Goal: Complete application form

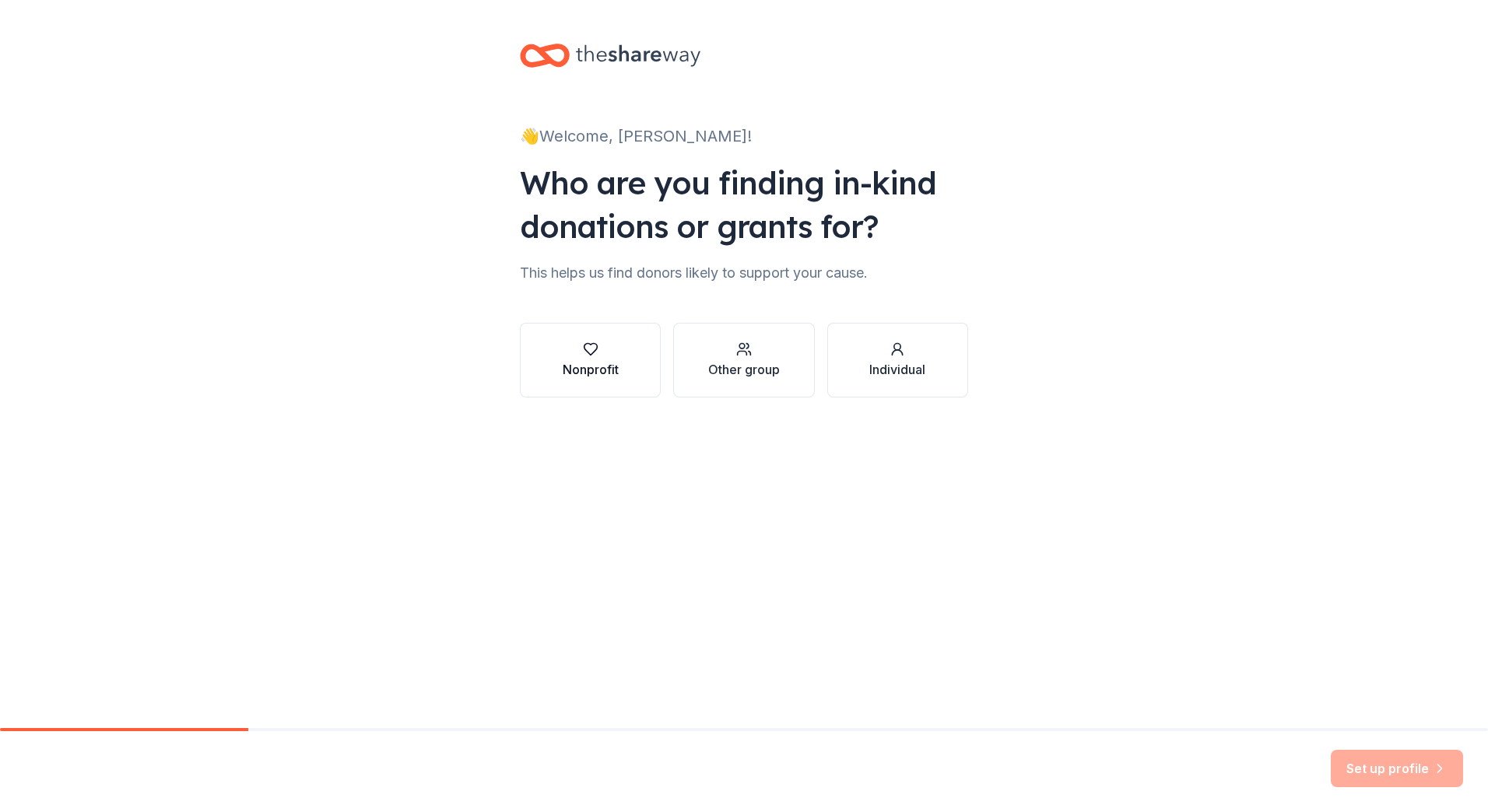
click at [600, 356] on div "button" at bounding box center [591, 350] width 56 height 16
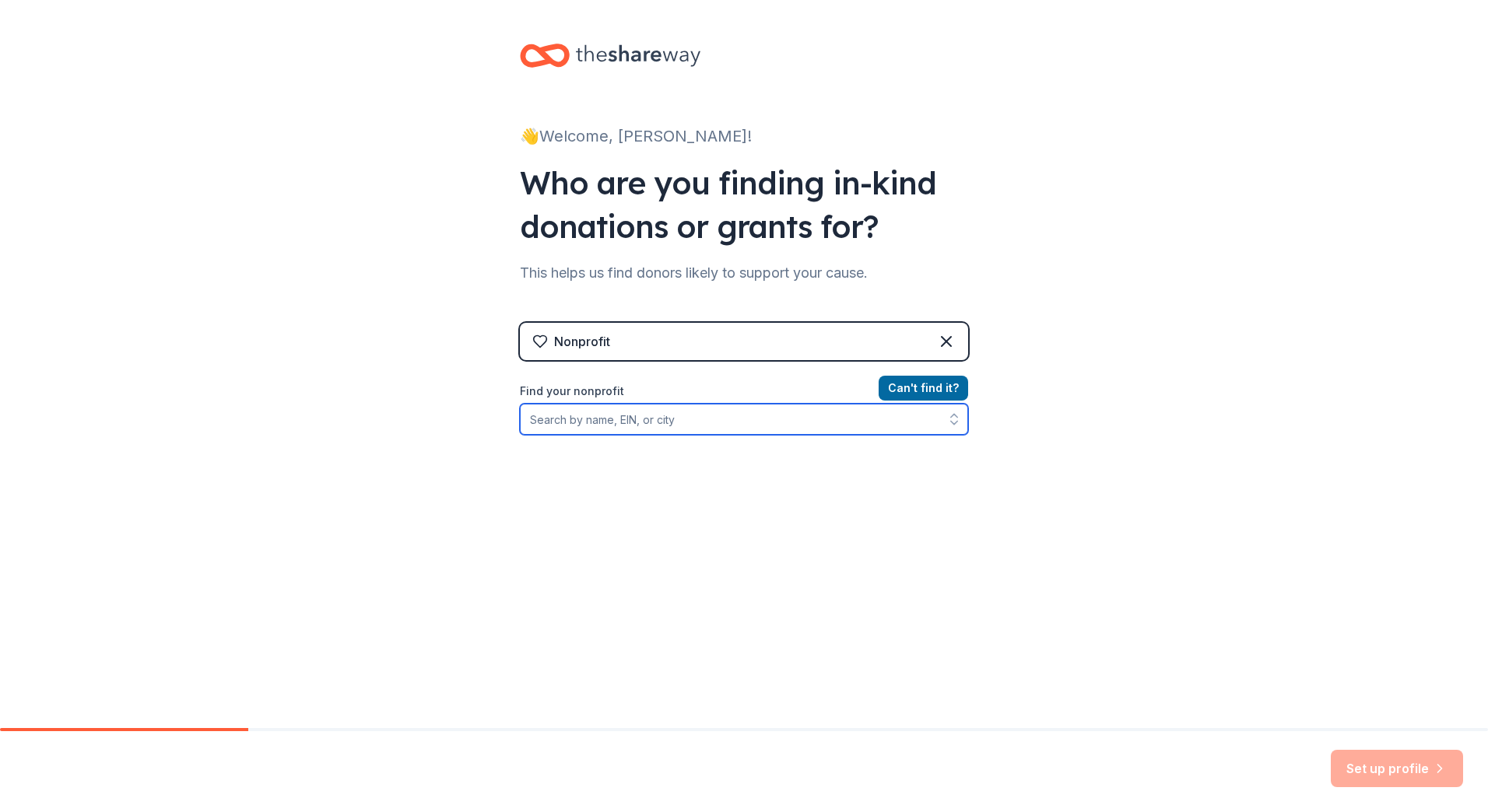
click at [605, 427] on input "Find your nonprofit" at bounding box center [744, 419] width 448 height 31
paste input "[US_EMPLOYER_IDENTIFICATION_NUMBER]"
click at [682, 412] on input "[US_EMPLOYER_IDENTIFICATION_NUMBER]" at bounding box center [744, 419] width 448 height 31
drag, startPoint x: 616, startPoint y: 425, endPoint x: 413, endPoint y: 402, distance: 204.3
click at [413, 402] on div "👋 Welcome, [PERSON_NAME]! Who are you finding in-kind donations or grants for? …" at bounding box center [744, 332] width 1488 height 665
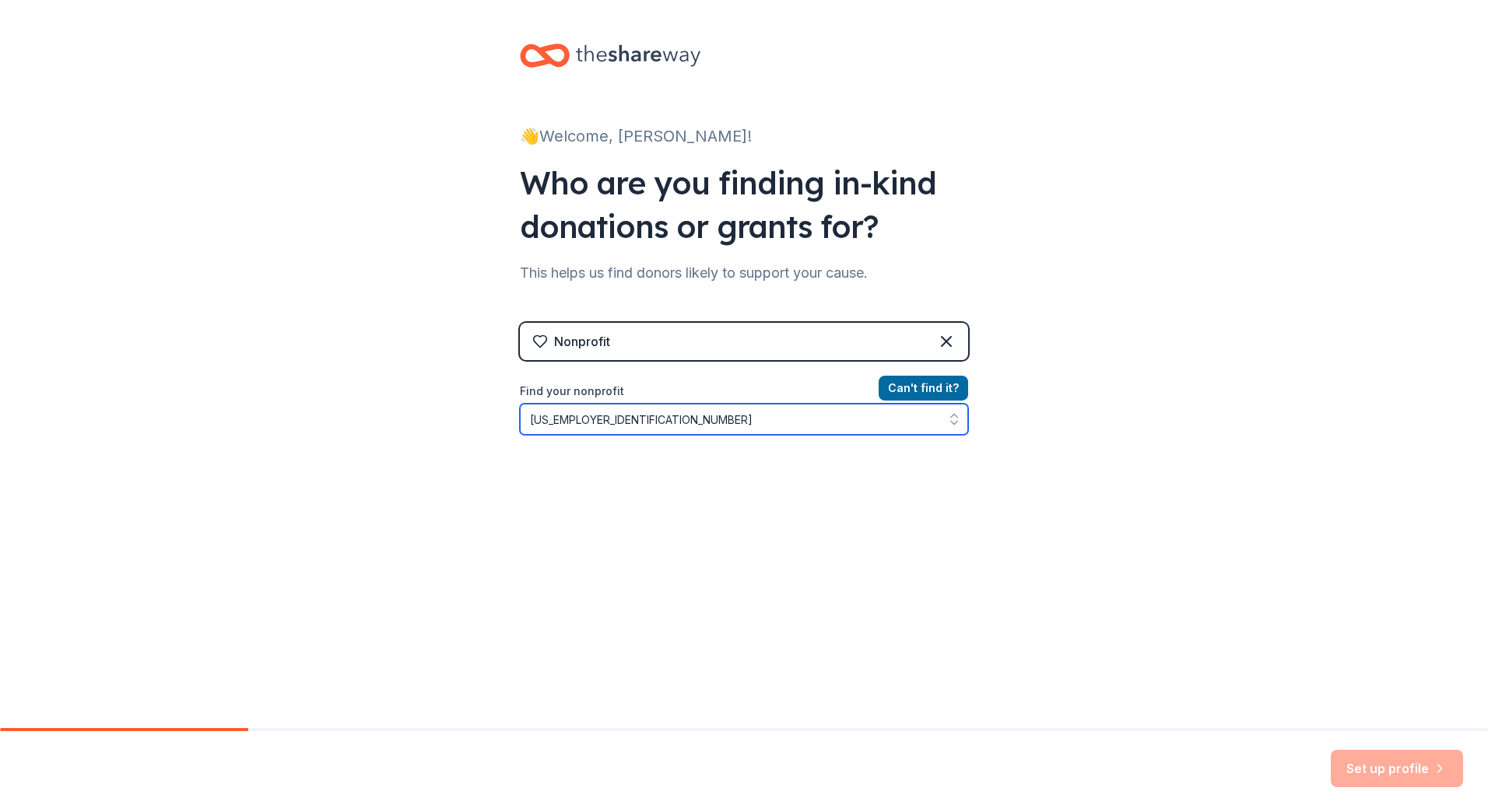
type input "[US_EMPLOYER_IDENTIFICATION_NUMBER]"
click at [947, 410] on button "button" at bounding box center [954, 419] width 28 height 31
click at [794, 408] on input "[US_EMPLOYER_IDENTIFICATION_NUMBER]" at bounding box center [744, 419] width 448 height 31
click at [925, 381] on button "Can ' t find it?" at bounding box center [924, 388] width 90 height 25
click at [707, 415] on input "Find your nonprofit" at bounding box center [744, 419] width 448 height 31
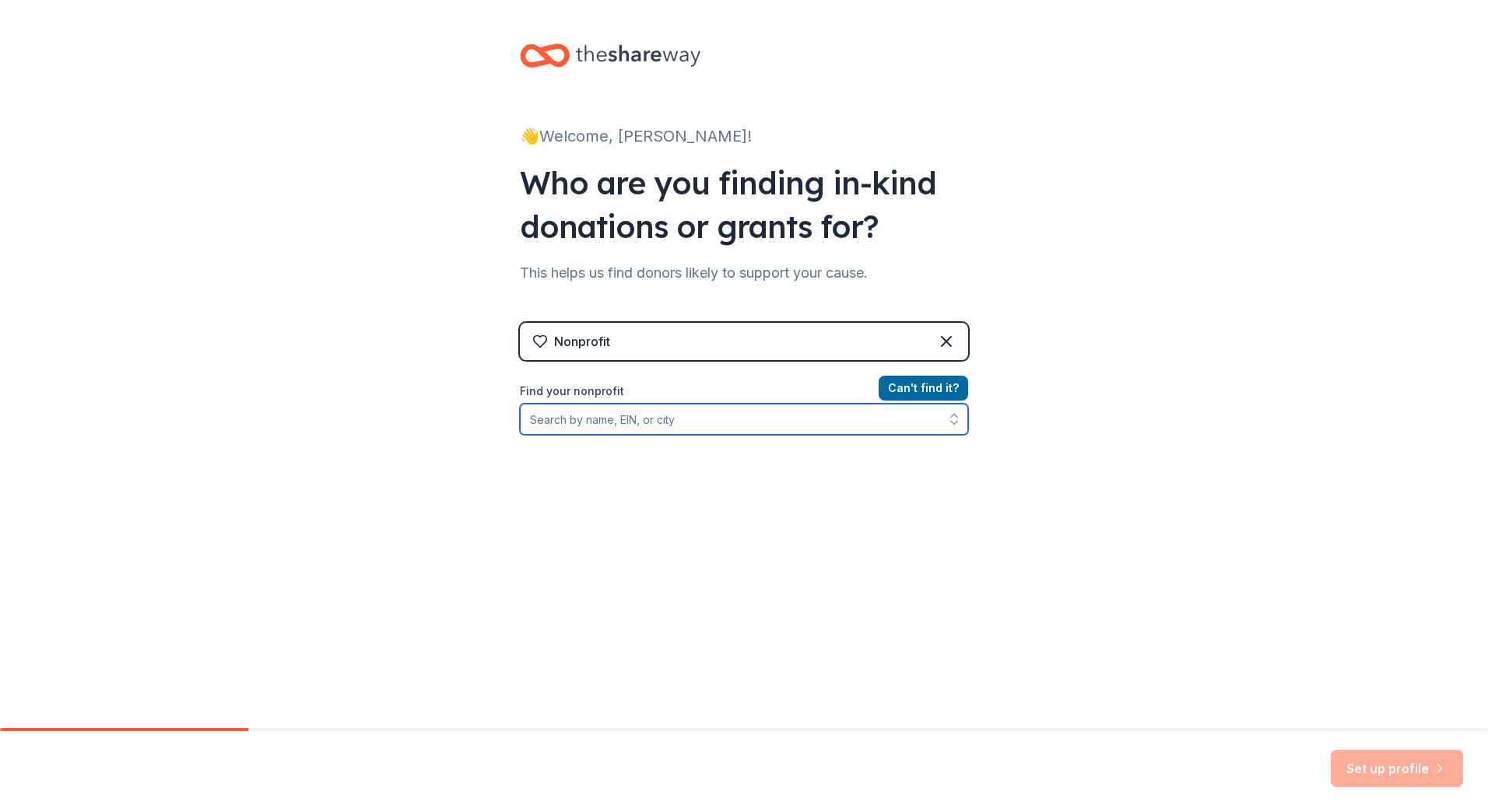
paste input "[US_EMPLOYER_IDENTIFICATION_NUMBER]"
drag, startPoint x: 705, startPoint y: 417, endPoint x: 322, endPoint y: 403, distance: 383.3
click at [322, 403] on div "👋 Welcome, [PERSON_NAME]! Who are you finding in-kind donations or grants for? …" at bounding box center [744, 332] width 1488 height 665
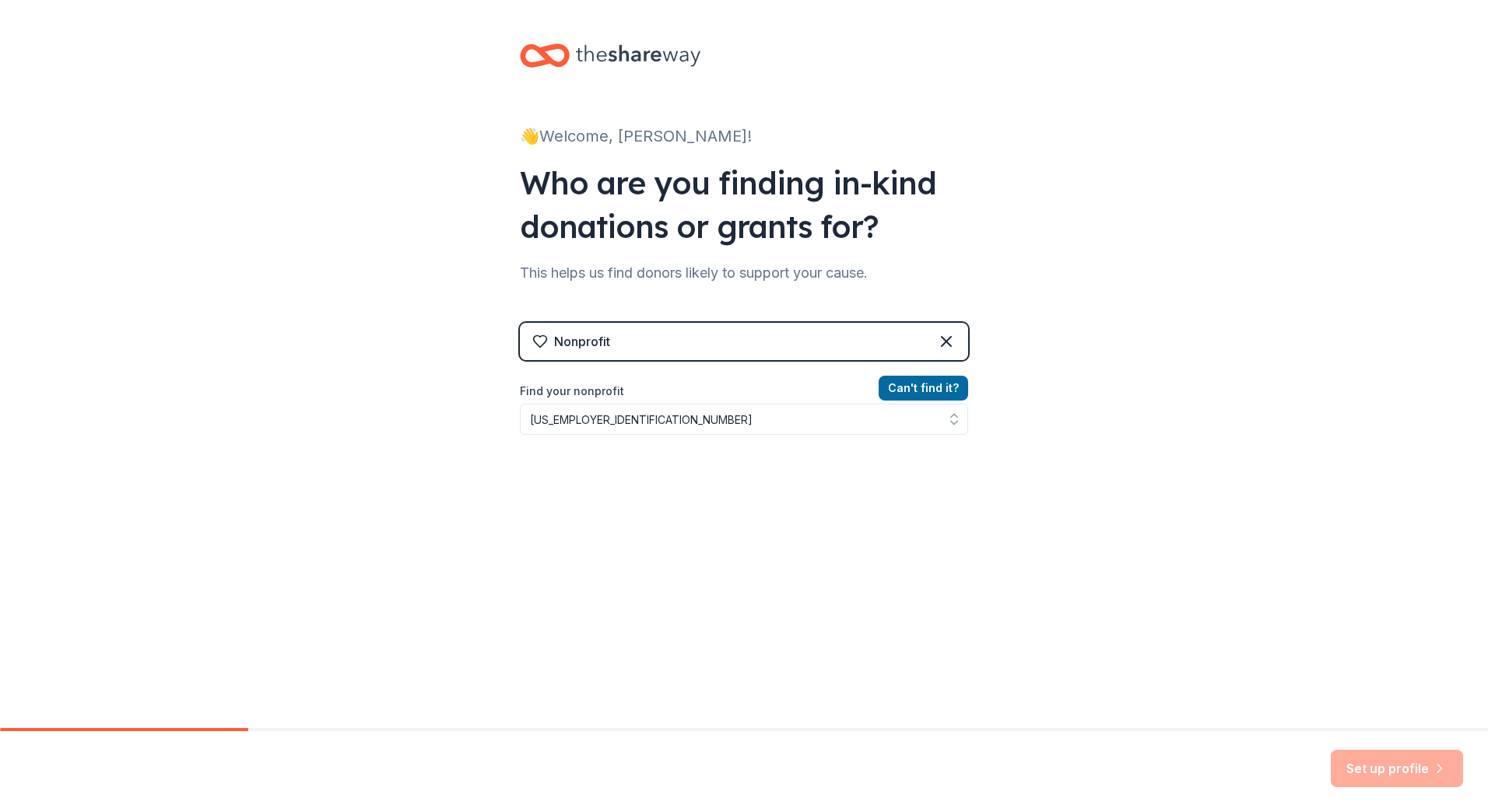
click at [526, 533] on div "Can ' t find it? Find your nonprofit [US_EMPLOYER_IDENTIFICATION_NUMBER]" at bounding box center [744, 468] width 448 height 180
click at [580, 424] on input "[US_EMPLOYER_IDENTIFICATION_NUMBER]" at bounding box center [744, 419] width 448 height 31
click at [580, 422] on input "[US_EMPLOYER_IDENTIFICATION_NUMBER]" at bounding box center [744, 419] width 448 height 31
click at [638, 433] on input "[US_EMPLOYER_IDENTIFICATION_NUMBER]" at bounding box center [744, 419] width 448 height 31
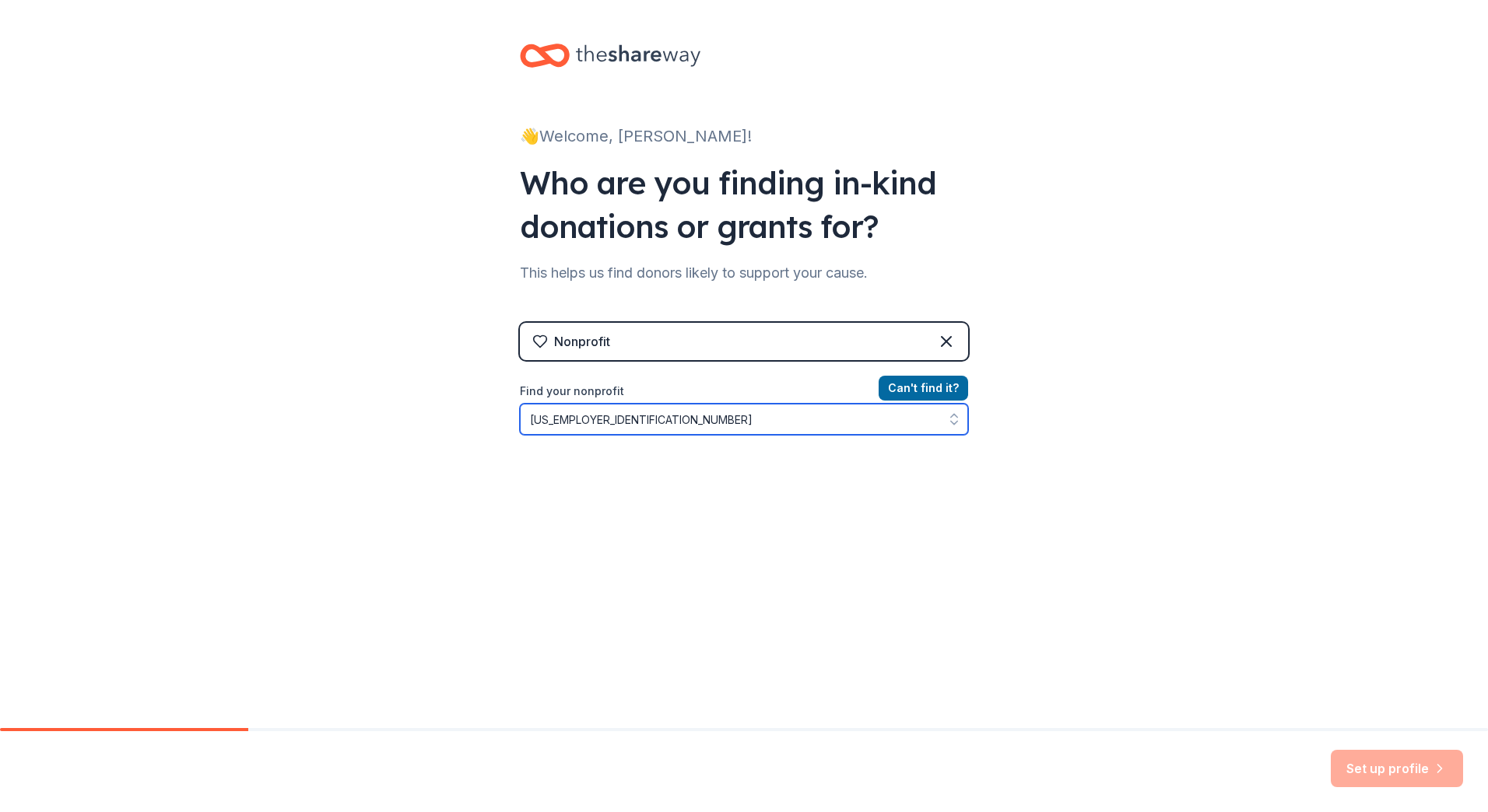
drag, startPoint x: 555, startPoint y: 425, endPoint x: 329, endPoint y: 413, distance: 226.3
click at [329, 414] on div "👋 Welcome, [PERSON_NAME]! Who are you finding in-kind donations or grants for? …" at bounding box center [744, 332] width 1488 height 665
type input "Capital Parent Booster"
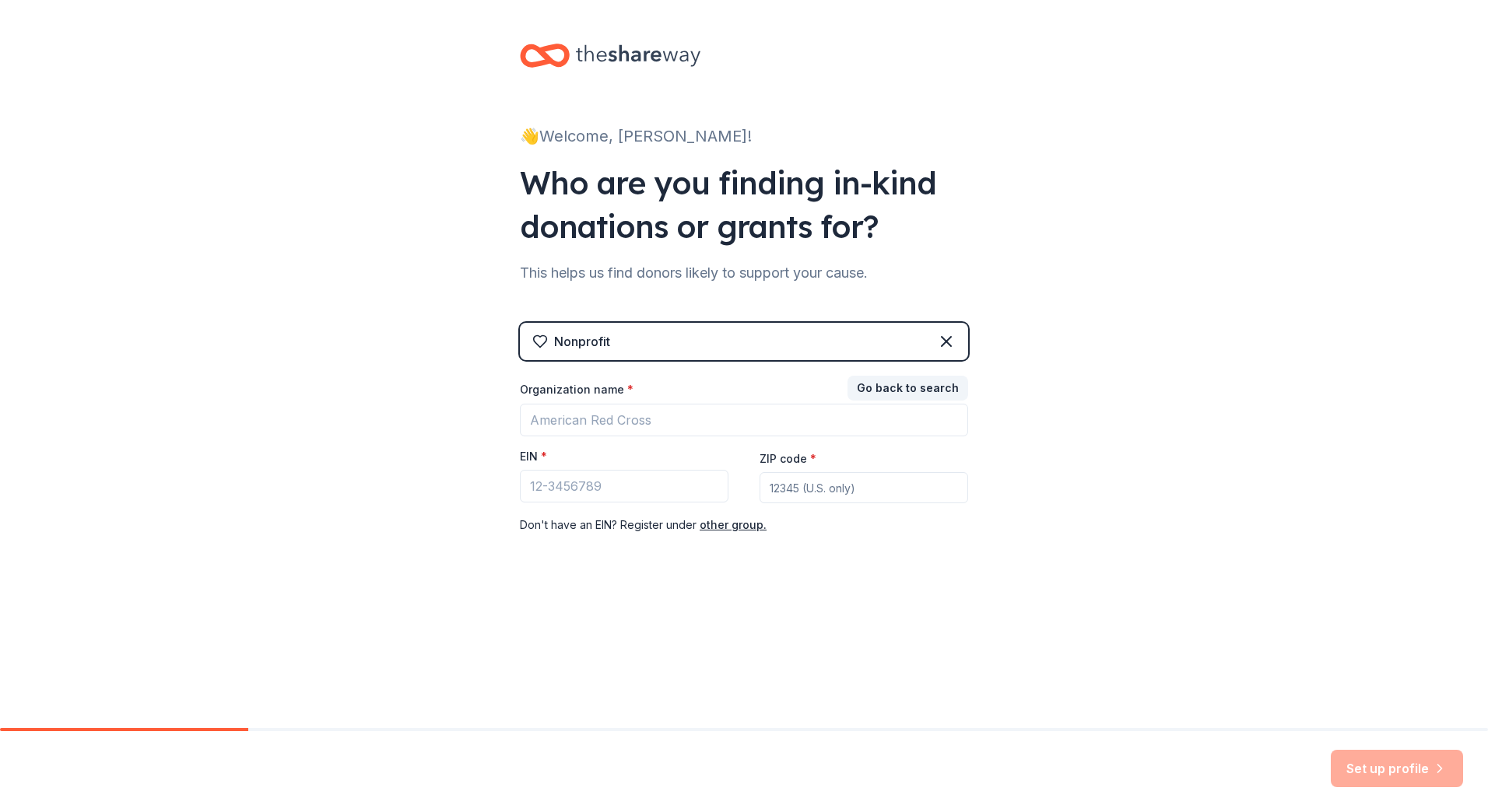
click at [926, 380] on div "Go back to search Organization name * EIN * ZIP code * Don ' t have an EIN? Reg…" at bounding box center [744, 456] width 448 height 156
click at [585, 491] on input "EIN *" at bounding box center [623, 486] width 208 height 33
paste input "[US_EMPLOYER_IDENTIFICATION_NUMBER]"
type input "[US_EMPLOYER_IDENTIFICATION_NUMBER]"
click at [813, 497] on input "ZIP code *" at bounding box center [863, 487] width 208 height 31
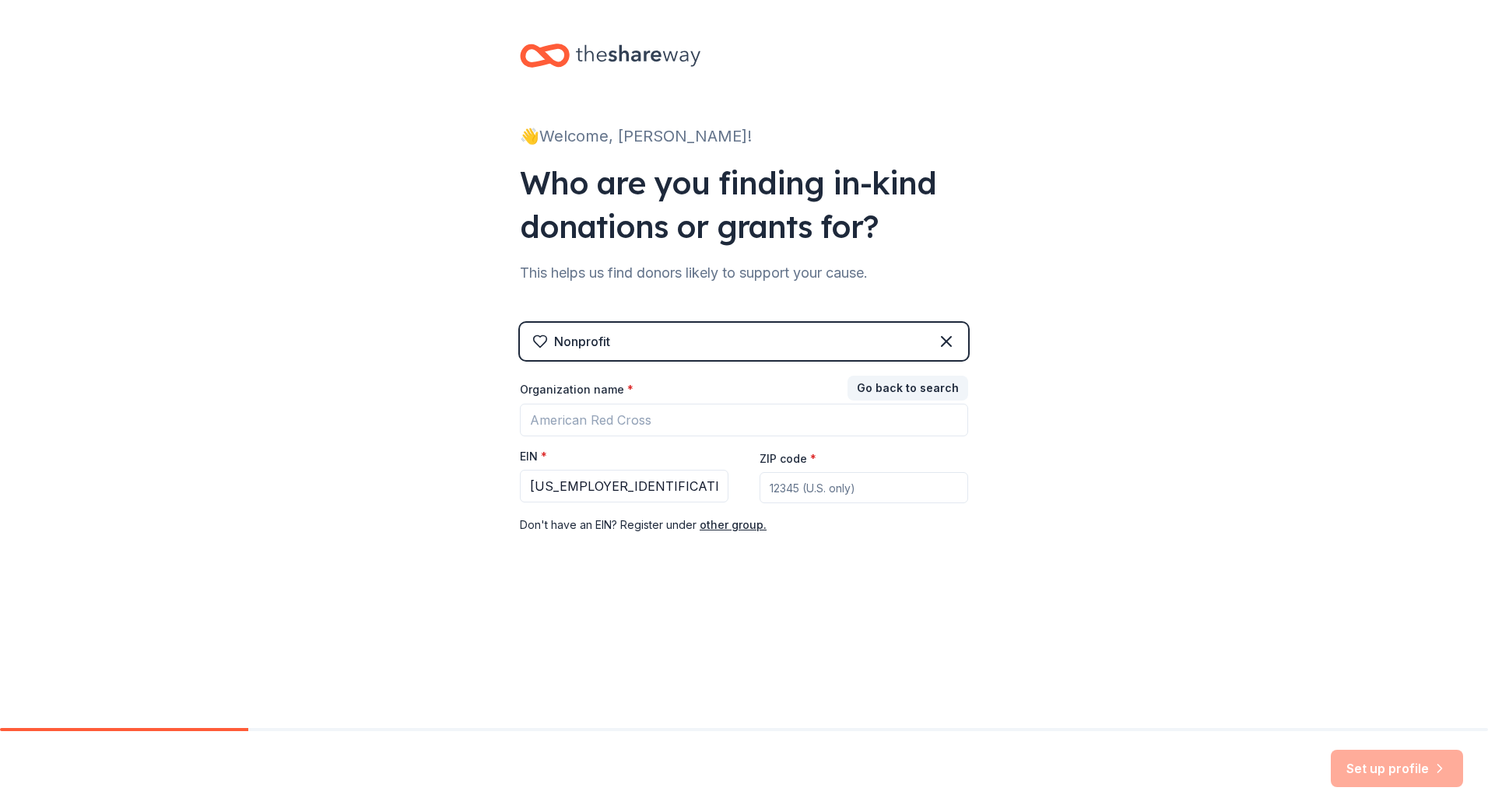
click at [817, 502] on div "Organization name * EIN * [US_EMPLOYER_IDENTIFICATION_NUMBER] ZIP code * Don ' …" at bounding box center [744, 459] width 448 height 153
click at [807, 488] on input "ZIP code *" at bounding box center [863, 487] width 208 height 31
type input "83616"
click at [986, 509] on div "👋 Welcome, [PERSON_NAME]! Who are you finding in-kind donations or grants for? …" at bounding box center [744, 320] width 498 height 641
click at [553, 424] on input "Organization name *" at bounding box center [744, 420] width 448 height 33
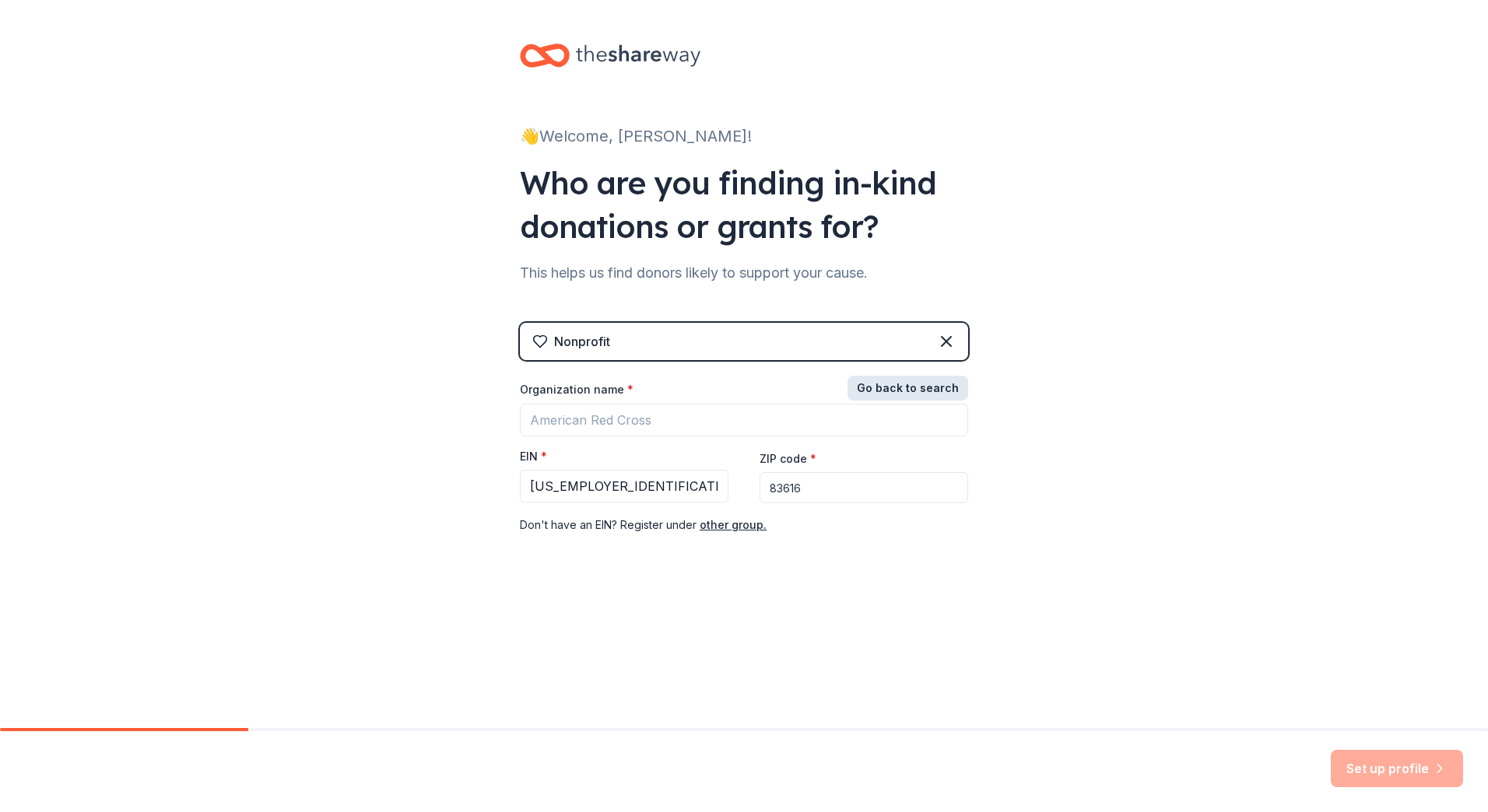
click at [910, 389] on button "Go back to search" at bounding box center [907, 388] width 120 height 25
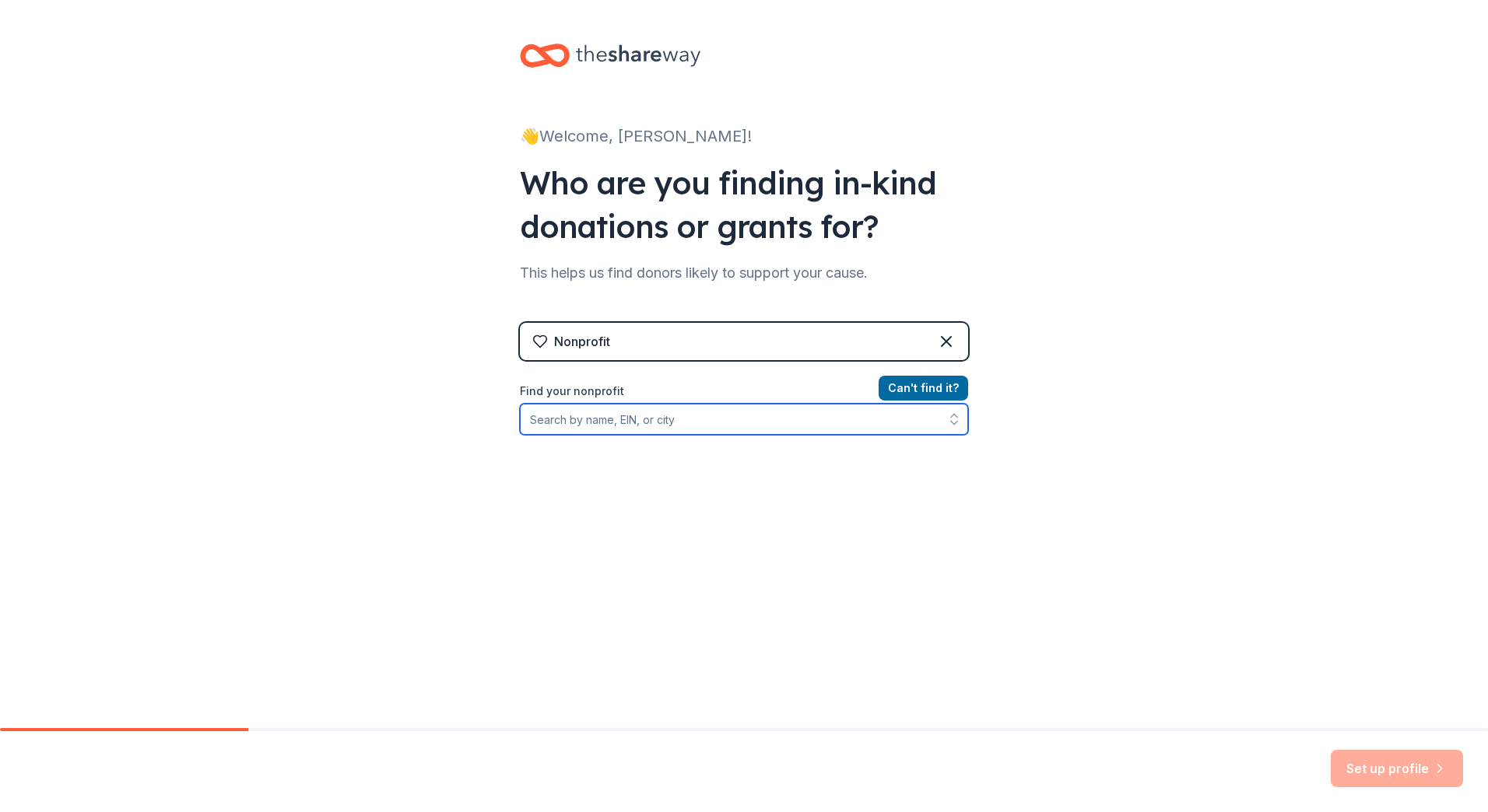
click at [605, 431] on input "Find your nonprofit" at bounding box center [744, 419] width 448 height 31
click at [618, 347] on div "Nonprofit" at bounding box center [744, 341] width 448 height 37
click at [627, 422] on input "Find your nonprofit" at bounding box center [744, 419] width 448 height 31
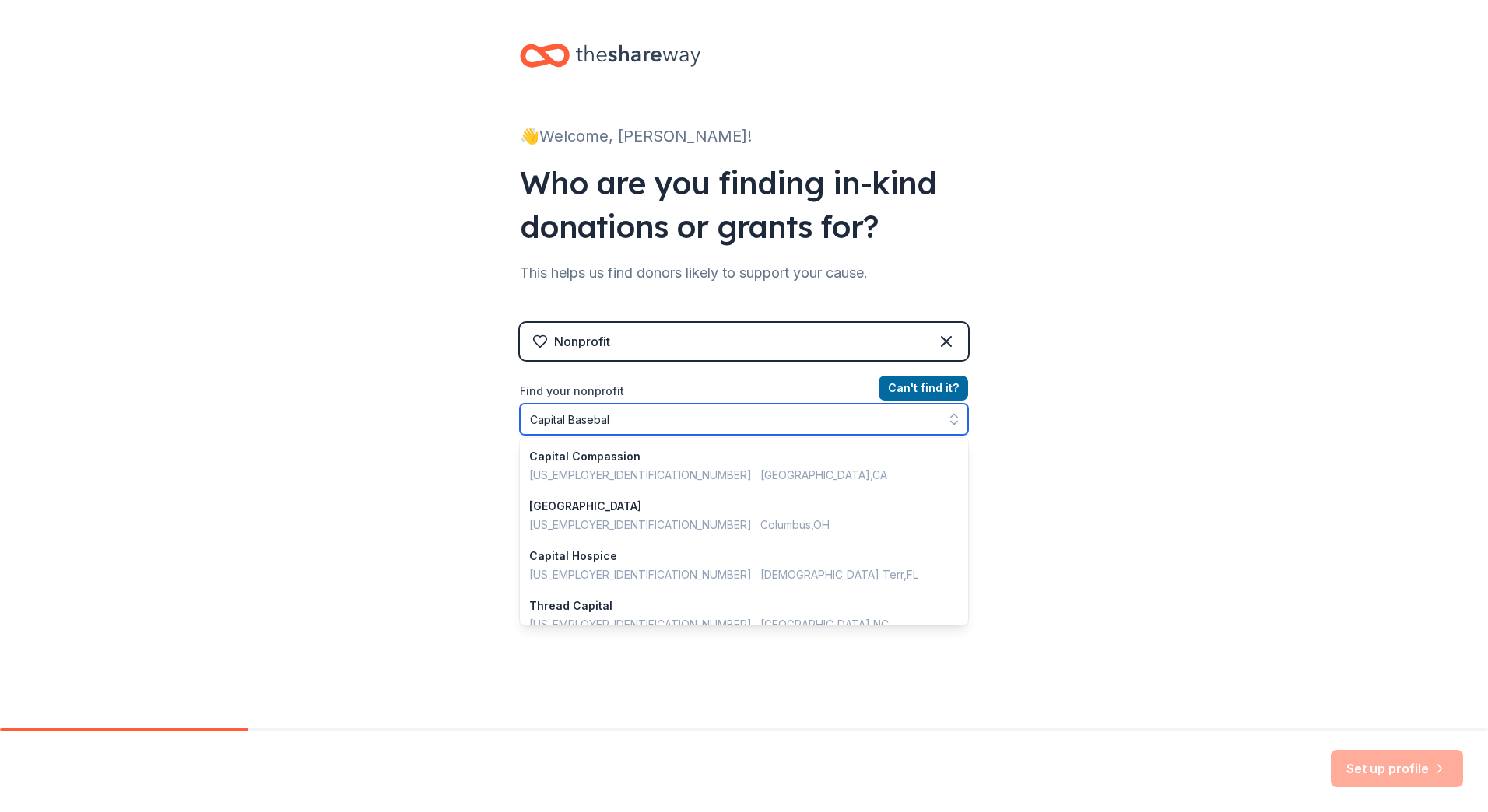
type input "Capital Baseball"
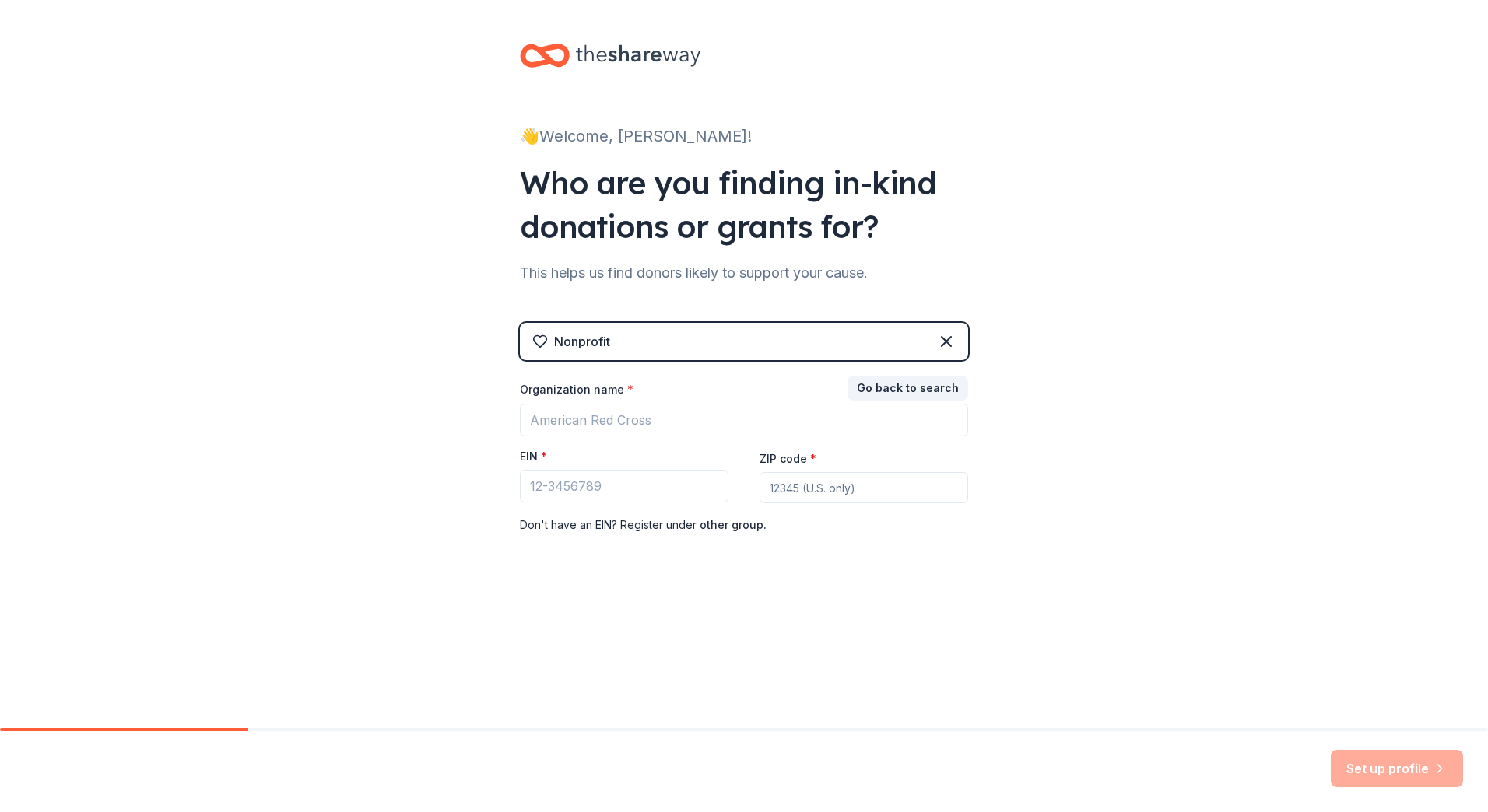
click at [1040, 390] on div "👋 Welcome, [PERSON_NAME]! Who are you finding in-kind donations or grants for? …" at bounding box center [744, 320] width 1488 height 641
click at [895, 392] on button "Go back to search" at bounding box center [907, 388] width 120 height 25
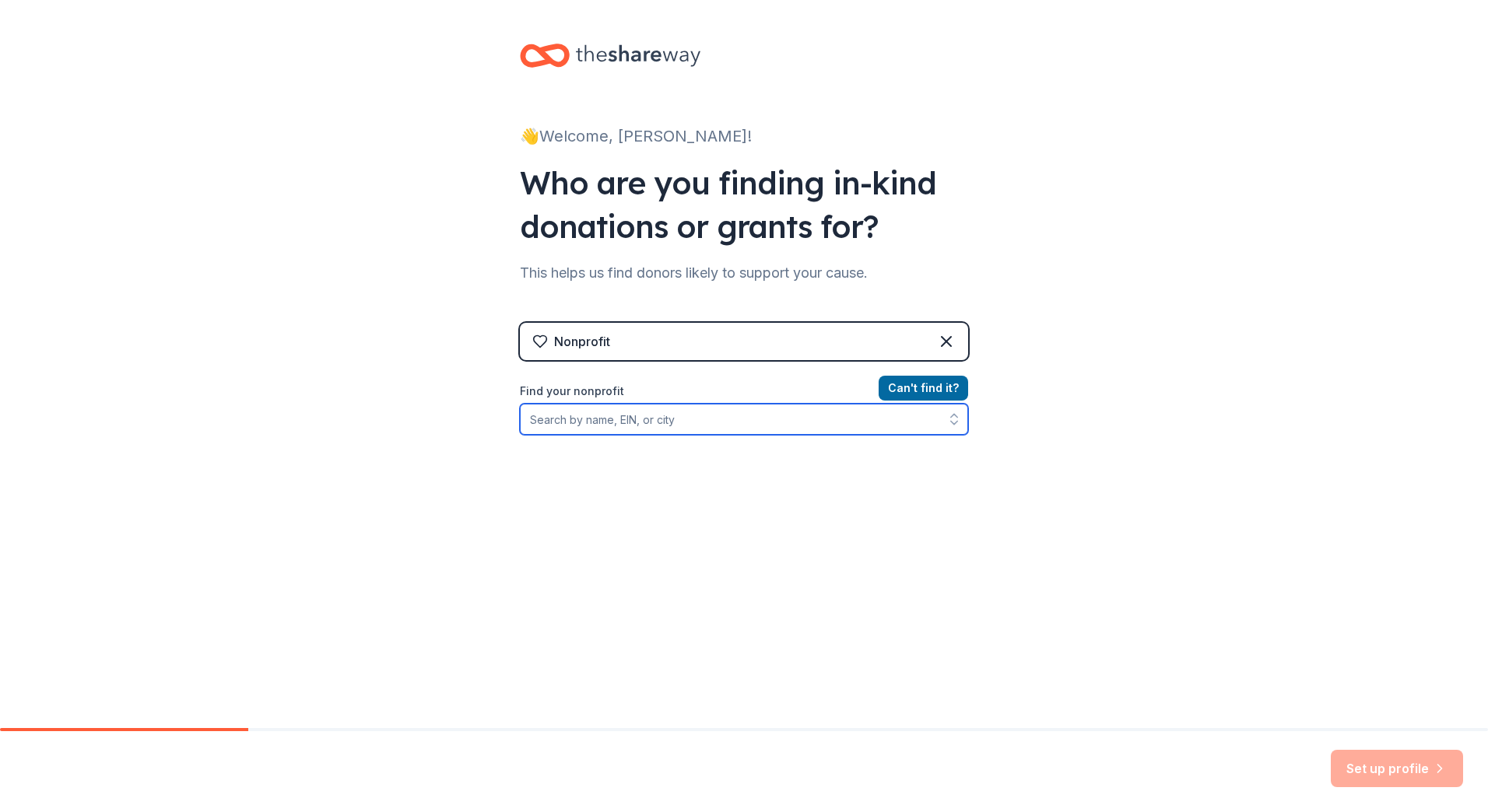
click at [636, 424] on input "Find your nonprofit" at bounding box center [744, 419] width 448 height 31
paste input "[US_EMPLOYER_IDENTIFICATION_NUMBER]"
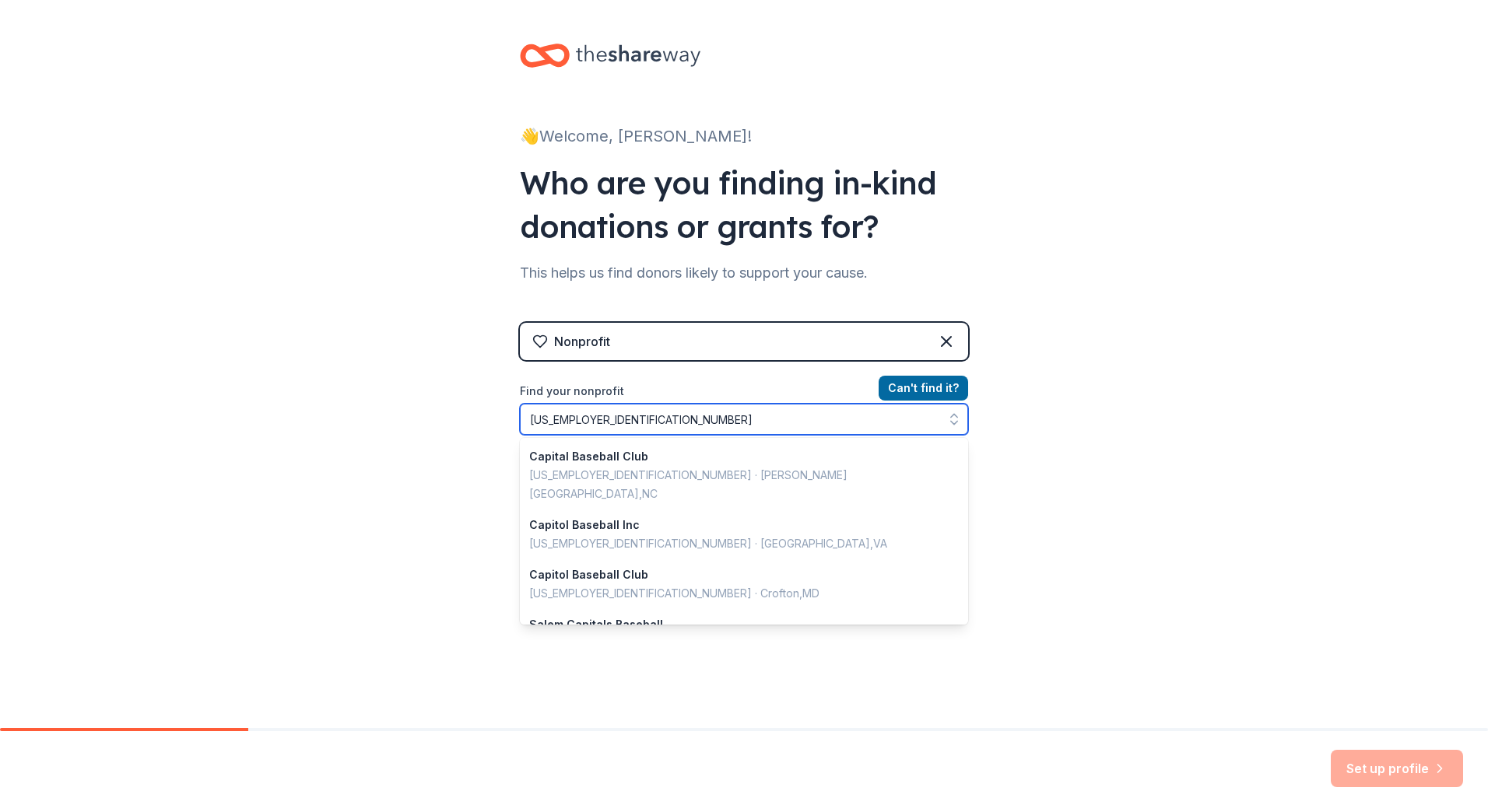
scroll to position [1098, 0]
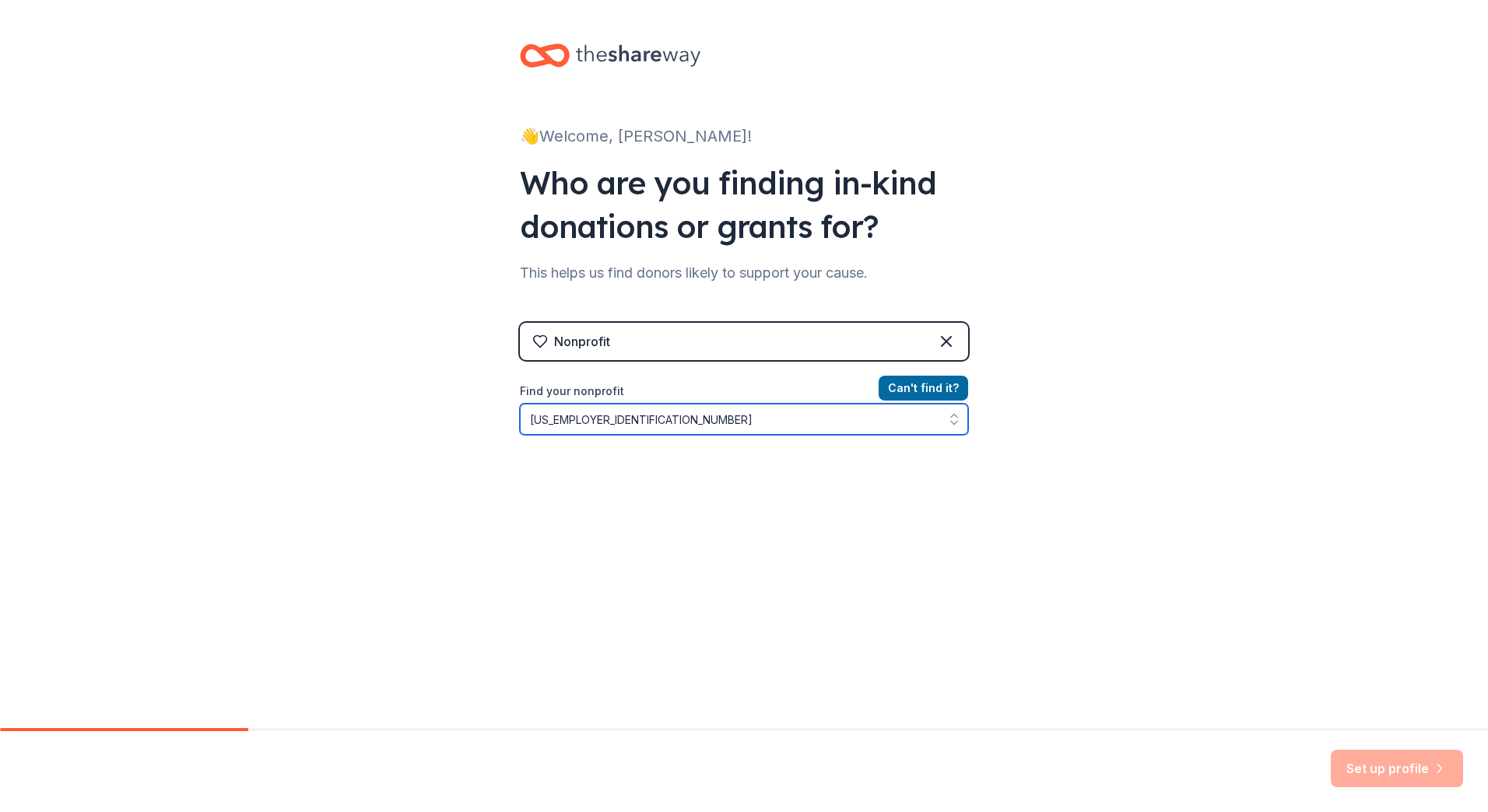
click at [552, 417] on input "[US_EMPLOYER_IDENTIFICATION_NUMBER]" at bounding box center [744, 419] width 448 height 31
type input "[US_EMPLOYER_IDENTIFICATION_NUMBER]"
click at [1058, 405] on div "👋 Welcome, [PERSON_NAME]! Who are you finding in-kind donations or grants for? …" at bounding box center [744, 332] width 1488 height 665
click at [929, 394] on button "Can ' t find it?" at bounding box center [924, 388] width 90 height 25
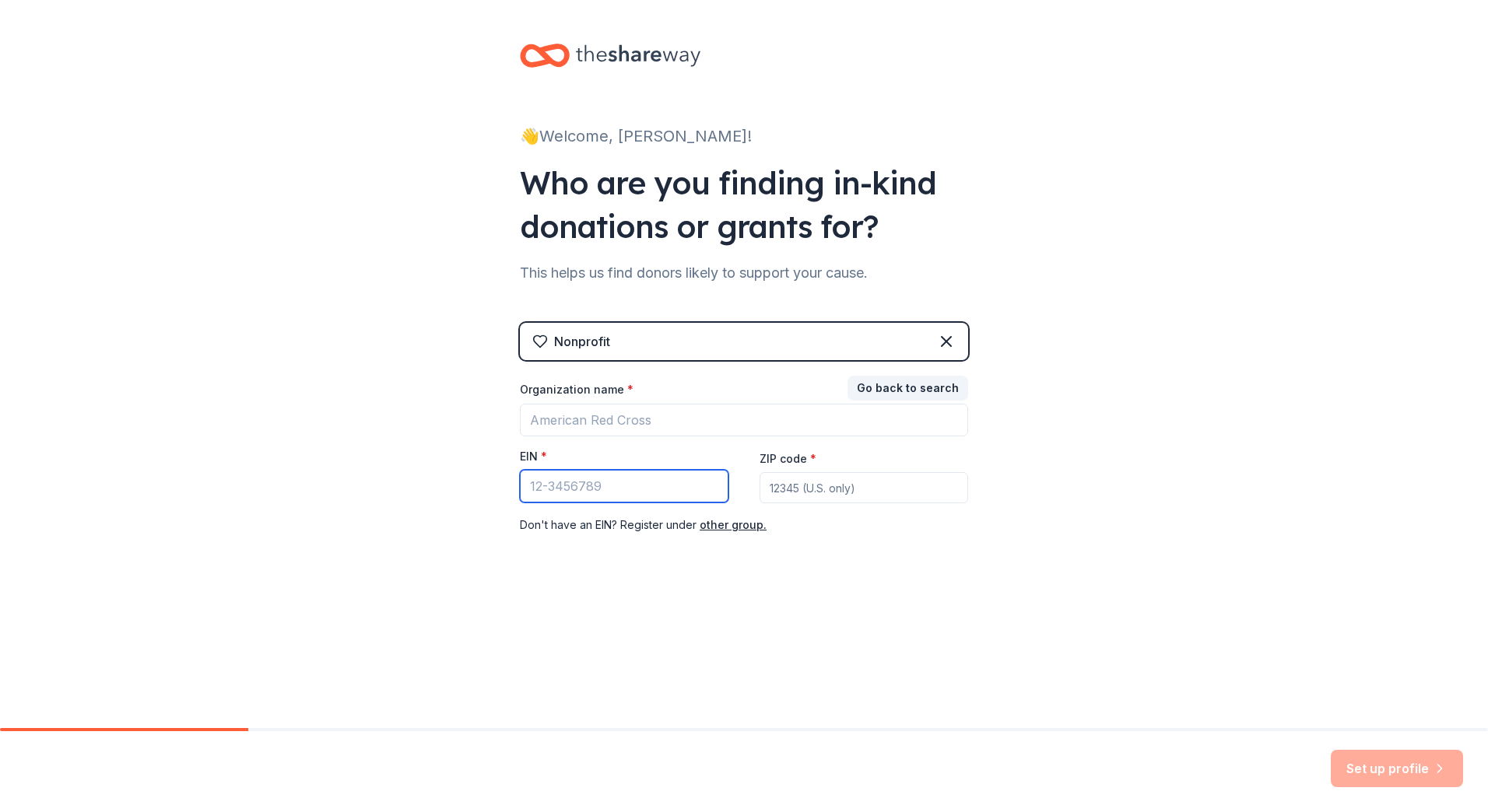
click at [624, 494] on input "EIN *" at bounding box center [623, 486] width 208 height 33
paste input "[US_EMPLOYER_IDENTIFICATION_NUMBER]"
type input "[US_EMPLOYER_IDENTIFICATION_NUMBER]"
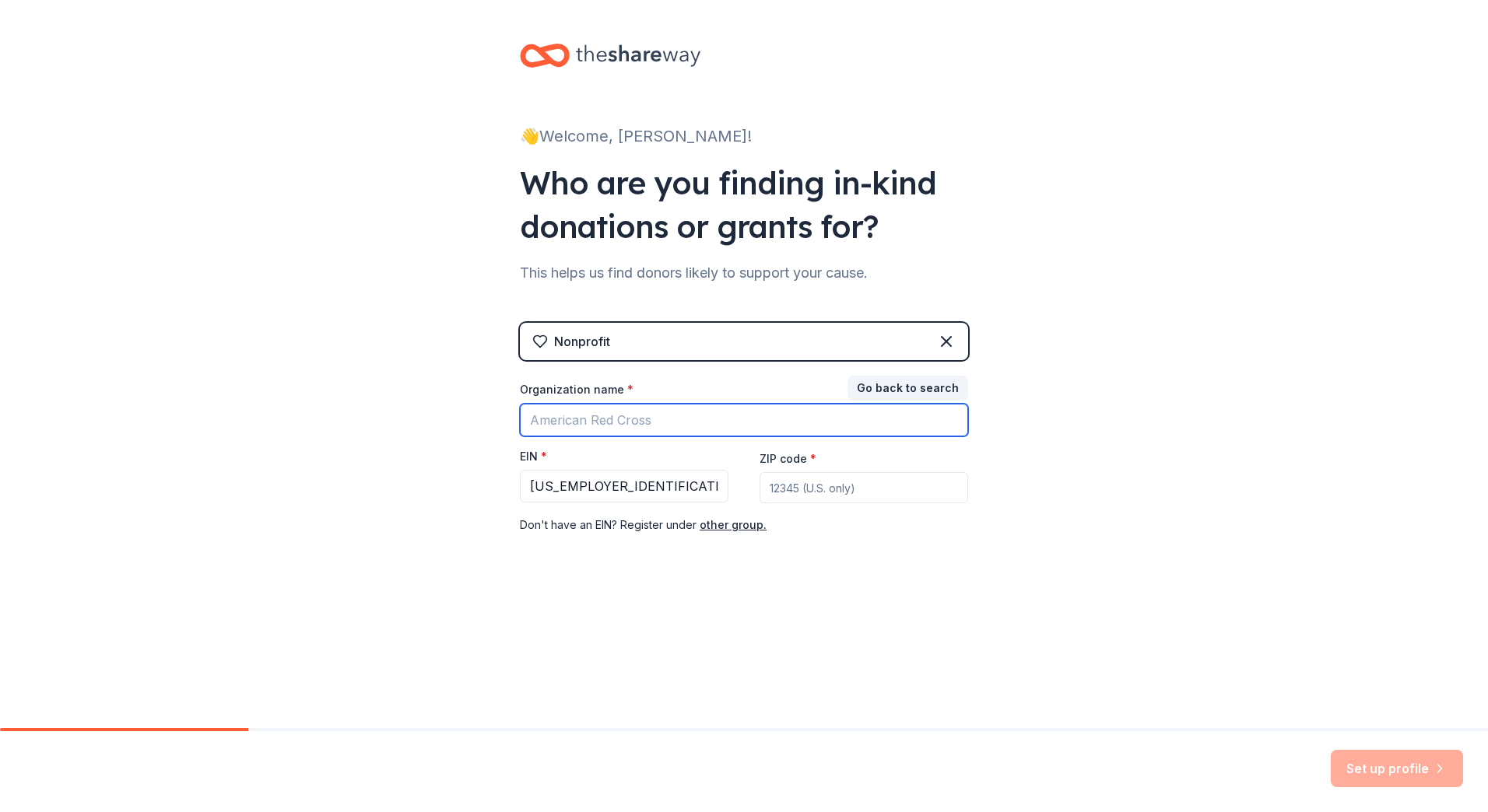
click at [579, 429] on input "Organization name *" at bounding box center [744, 420] width 448 height 33
click at [614, 421] on input "Capital Parent Sports Club, Inc" at bounding box center [744, 420] width 448 height 33
type input "Capital Parent Booster Sports Club, Inc"
